Goal: Task Accomplishment & Management: Complete application form

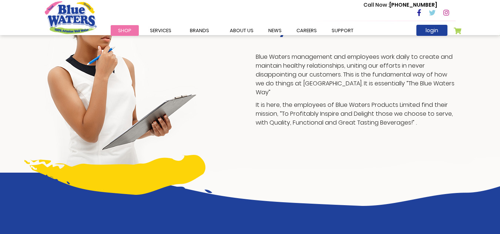
scroll to position [196, 0]
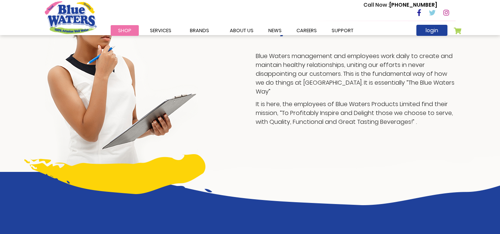
click at [24, 112] on div "Why BlueWaters Blue Waters management and employees work daily to create and ma…" at bounding box center [250, 62] width 500 height 221
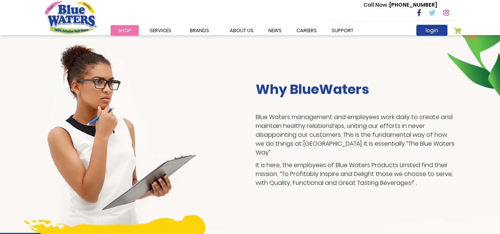
scroll to position [138, 0]
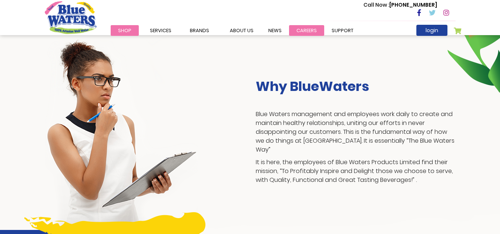
click at [310, 33] on link "careers" at bounding box center [306, 30] width 35 height 11
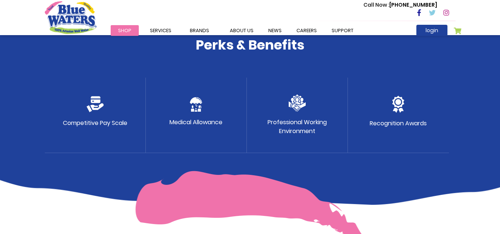
click at [33, 105] on div "Perks & Benefits Competitive Pay Scale Medical Allowance Professional Working E…" at bounding box center [250, 85] width 500 height 240
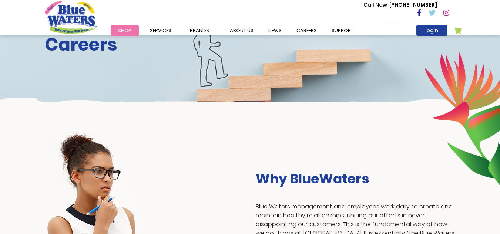
scroll to position [0, 0]
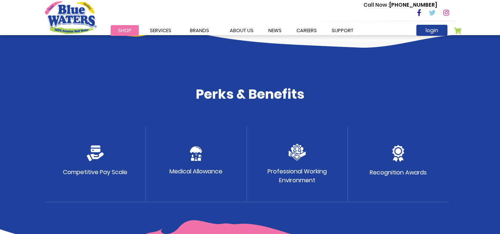
scroll to position [353, 0]
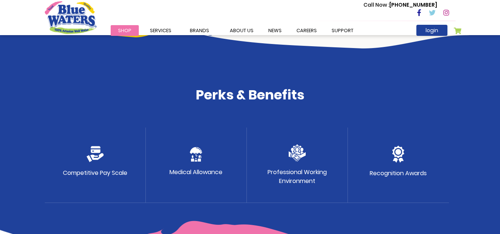
click at [83, 174] on p "Competitive Pay Scale" at bounding box center [95, 173] width 64 height 9
click at [93, 157] on img at bounding box center [95, 154] width 17 height 16
